Goal: Task Accomplishment & Management: Manage account settings

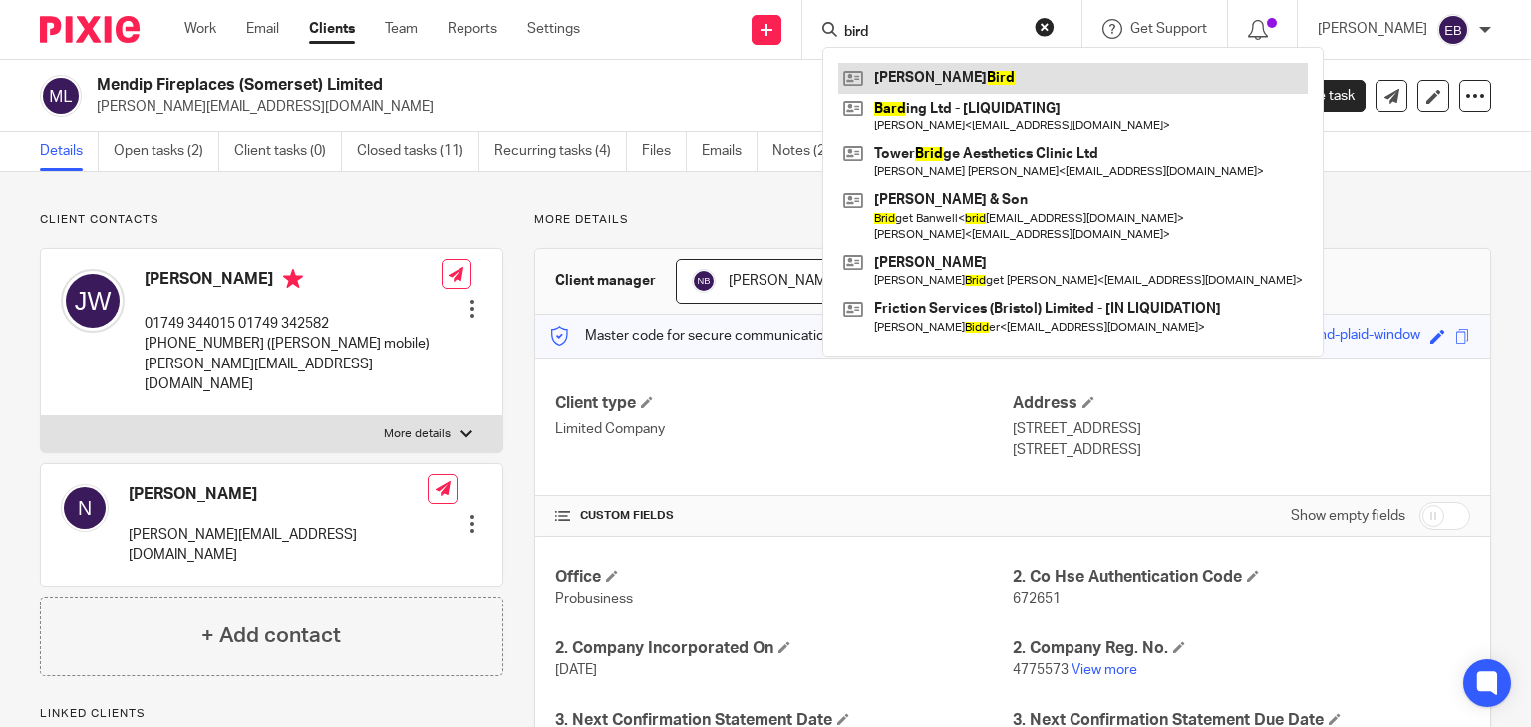
type input "bird"
click at [939, 86] on link at bounding box center [1072, 78] width 469 height 30
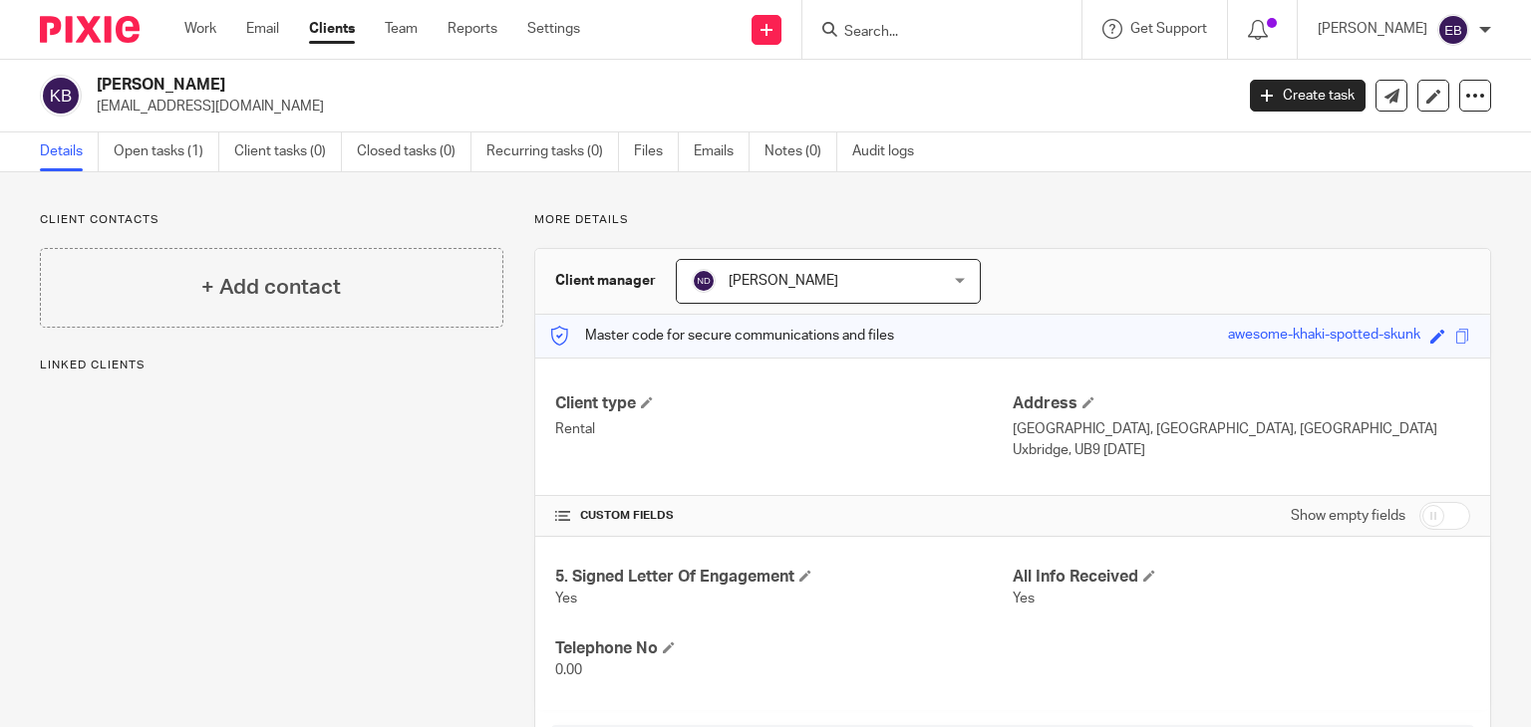
click at [267, 204] on div "Client contacts + Add contact Linked clients More details Client manager Niall …" at bounding box center [765, 527] width 1531 height 711
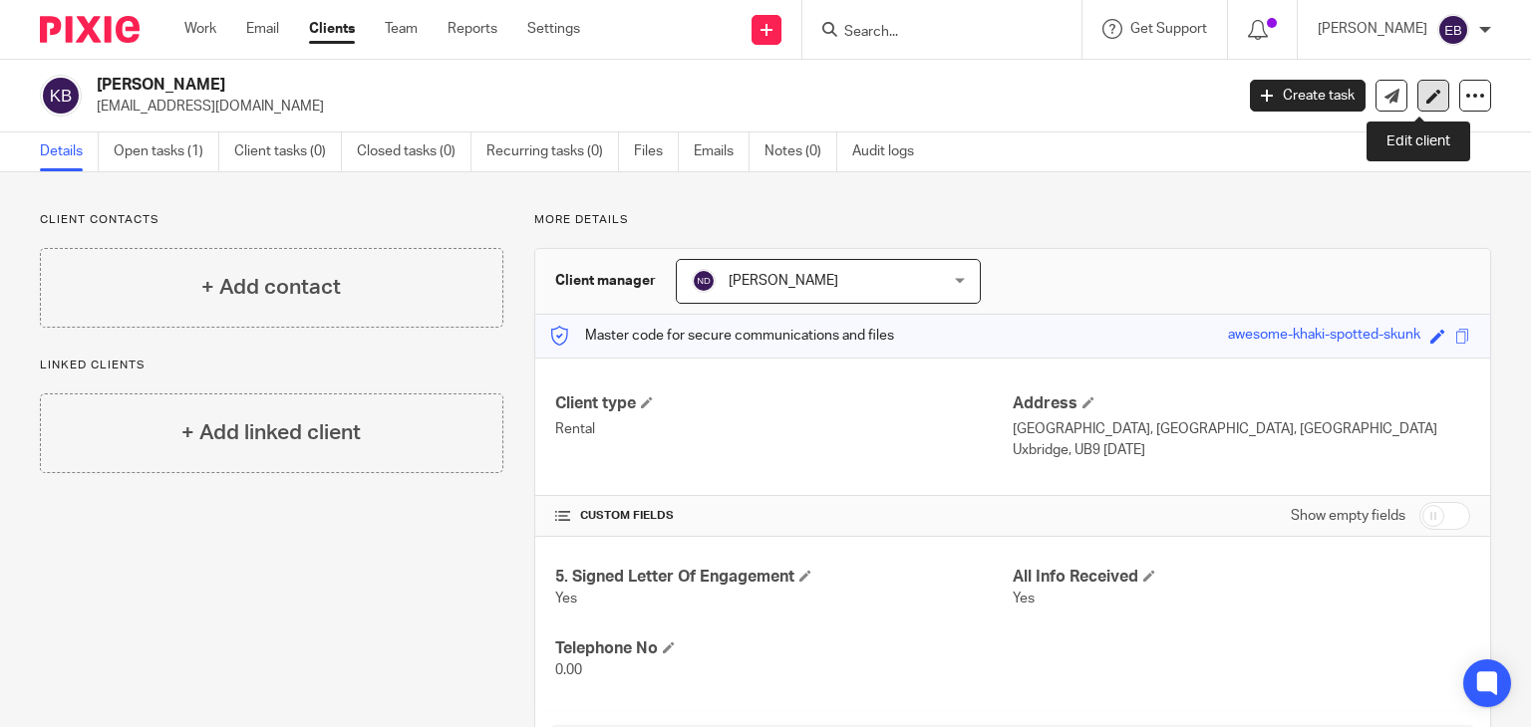
click at [1426, 90] on icon at bounding box center [1433, 96] width 15 height 15
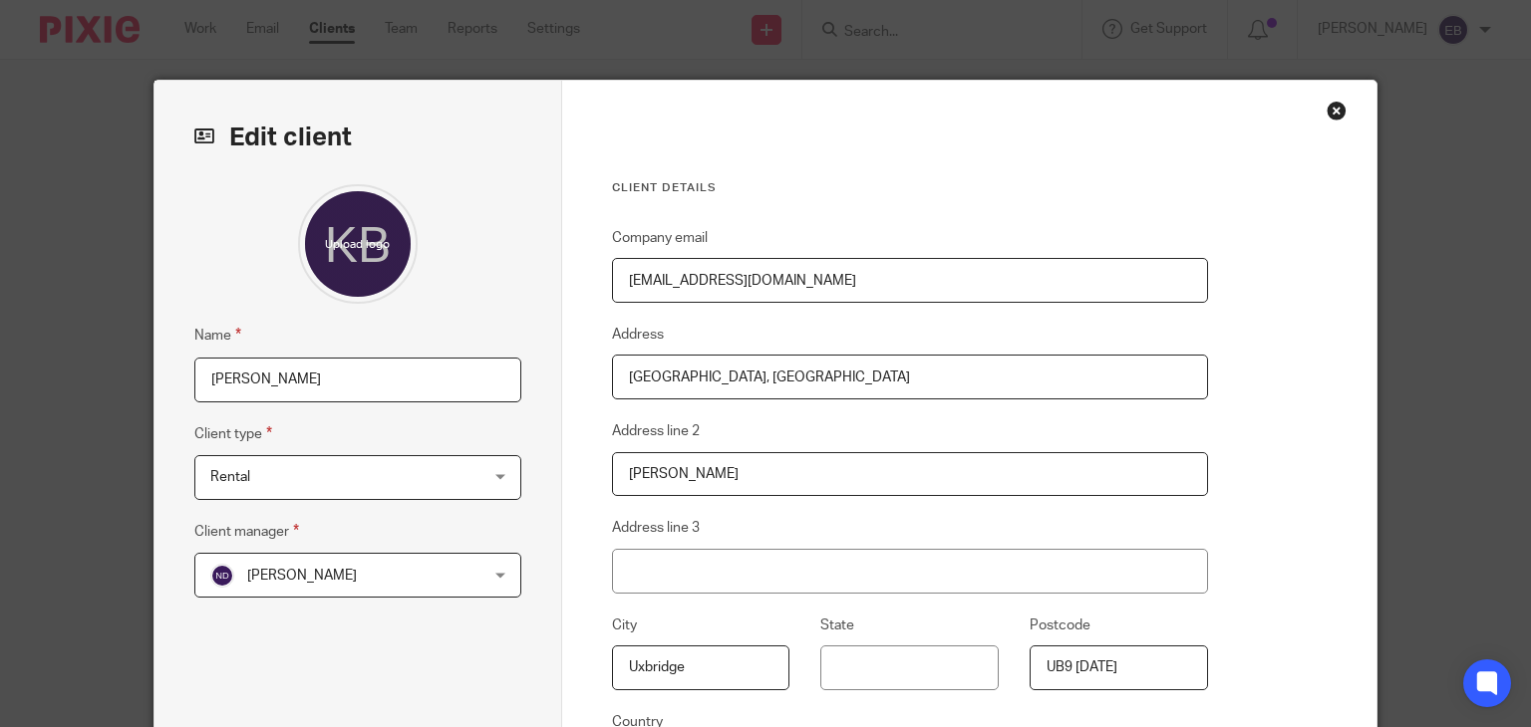
click at [660, 279] on input "[EMAIL_ADDRESS][DOMAIN_NAME]" at bounding box center [910, 280] width 596 height 45
type input "[EMAIL_ADDRESS][DOMAIN_NAME]"
click at [801, 215] on div "Client details Company email [EMAIL_ADDRESS][DOMAIN_NAME] Address [GEOGRAPHIC_D…" at bounding box center [910, 518] width 596 height 677
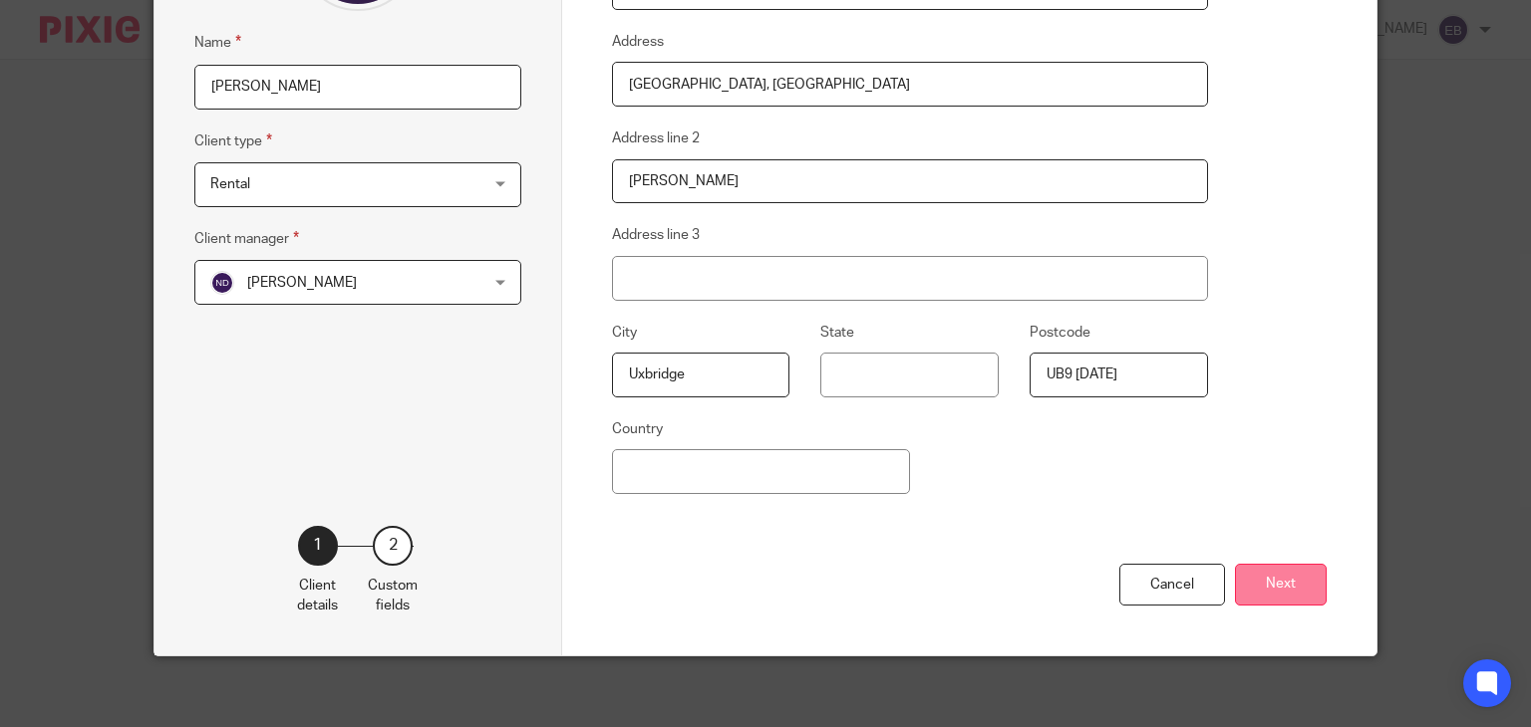
scroll to position [299, 0]
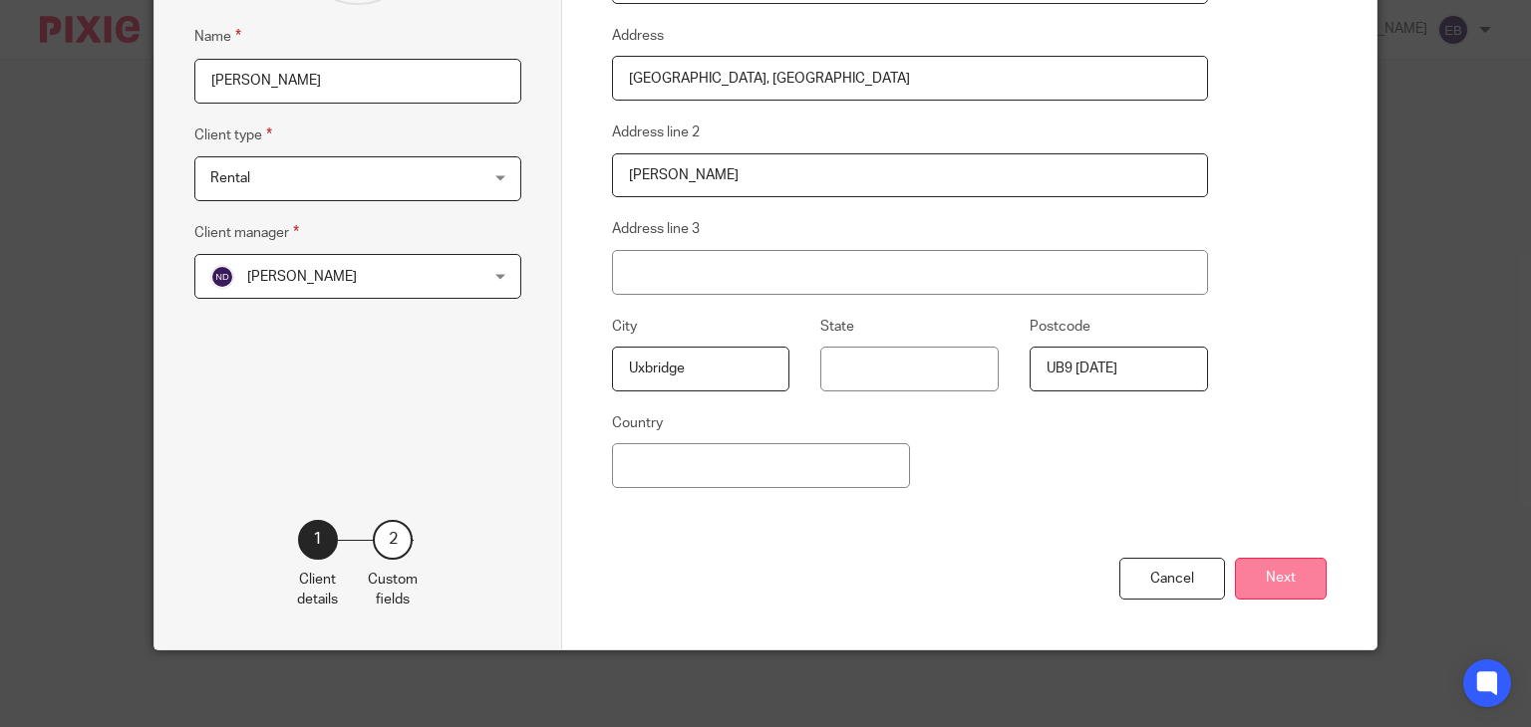
click at [1266, 573] on button "Next" at bounding box center [1281, 579] width 92 height 43
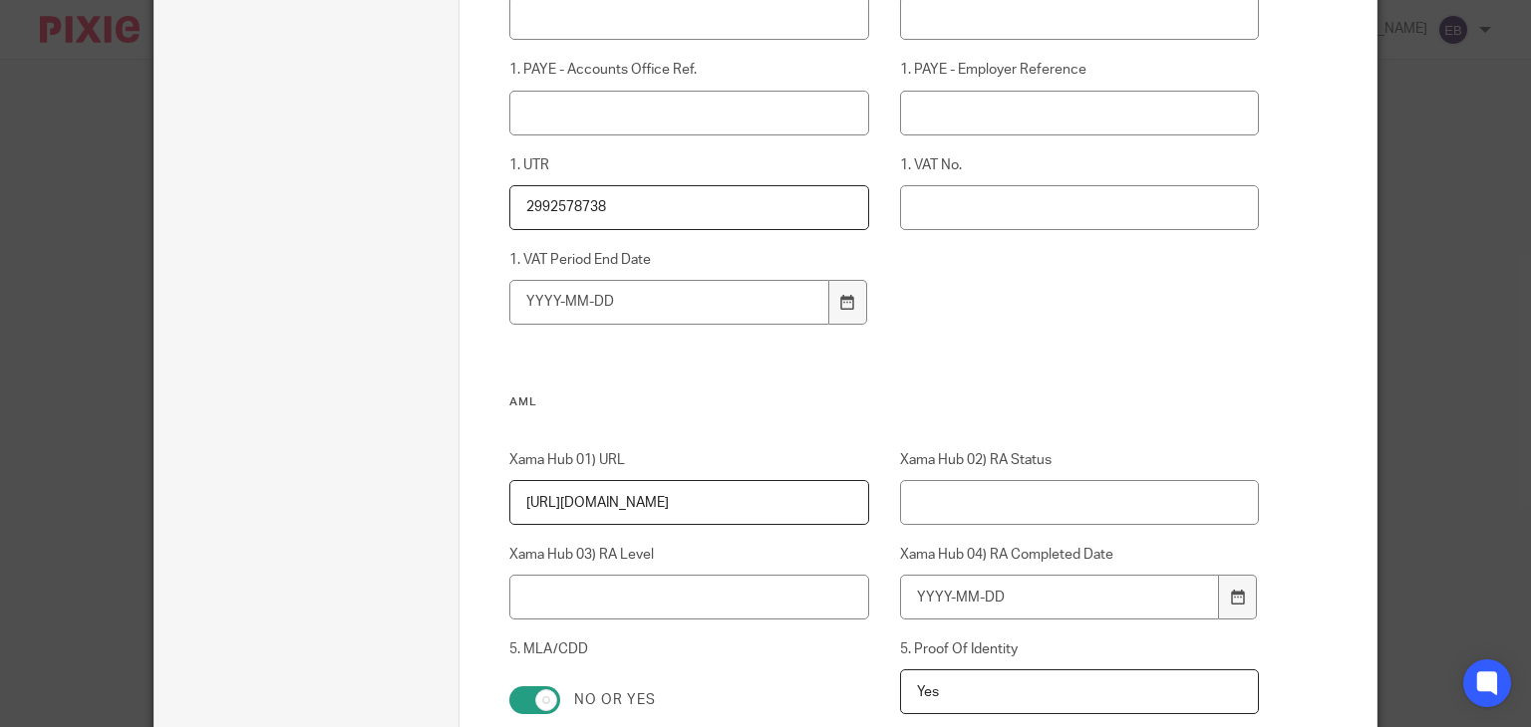
scroll to position [1395, 0]
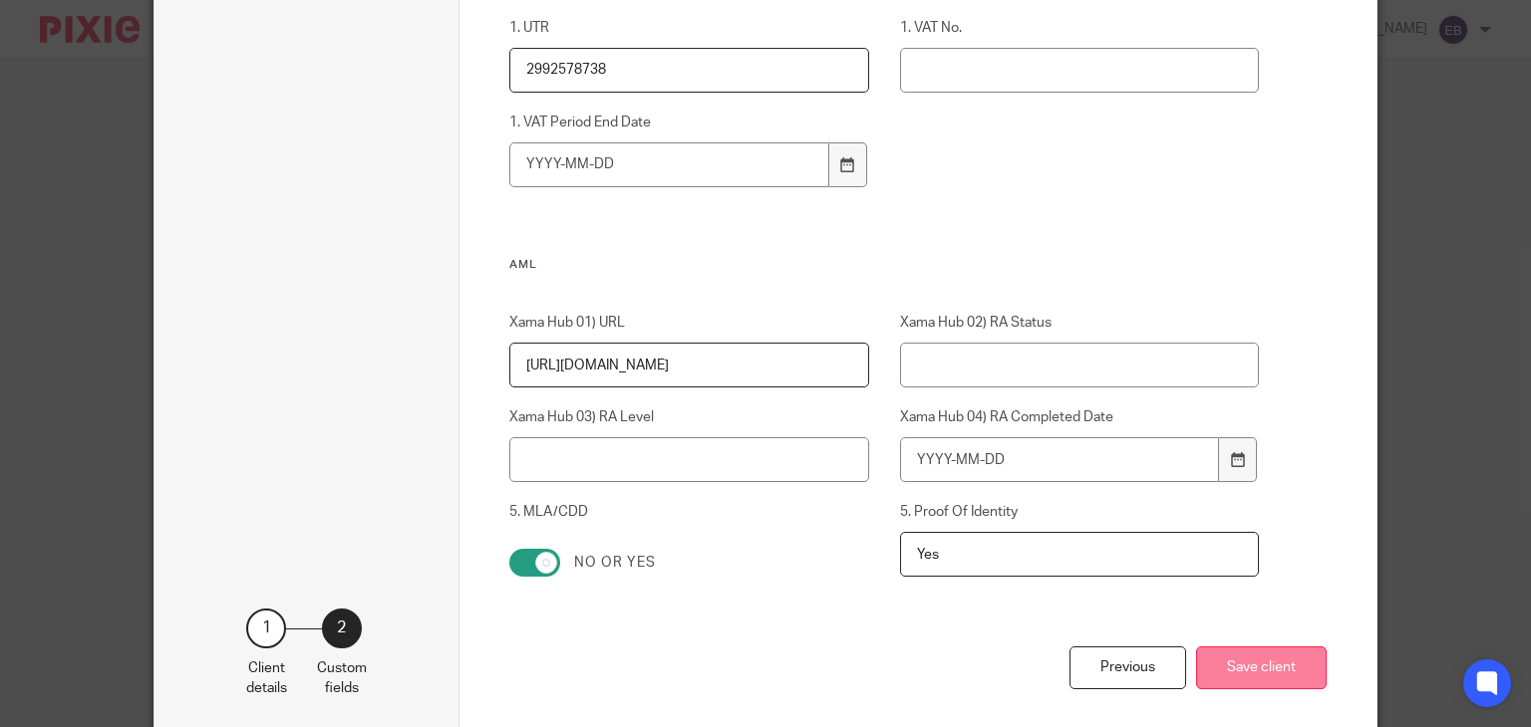
click at [1282, 674] on button "Save client" at bounding box center [1261, 668] width 131 height 43
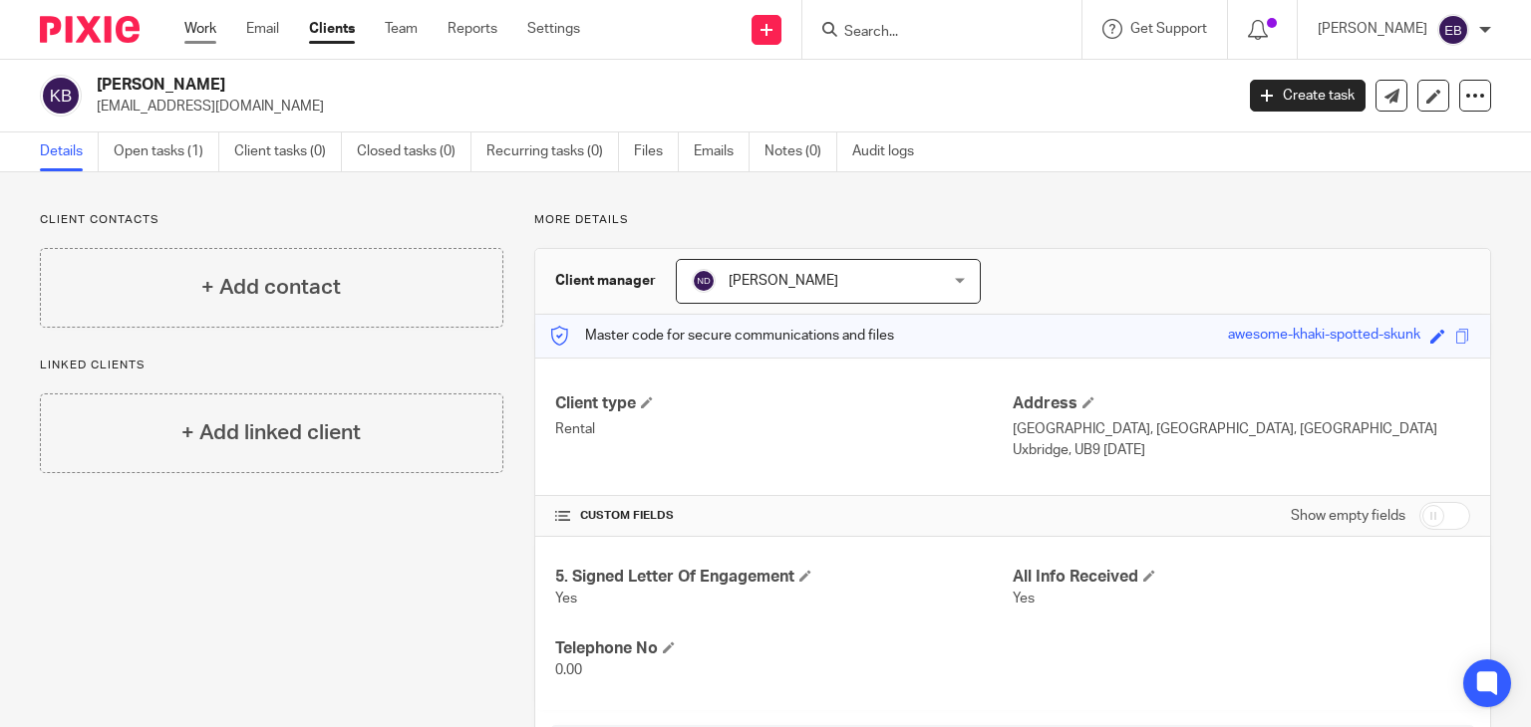
click at [204, 39] on link "Work" at bounding box center [200, 29] width 32 height 20
